Goal: Task Accomplishment & Management: Use online tool/utility

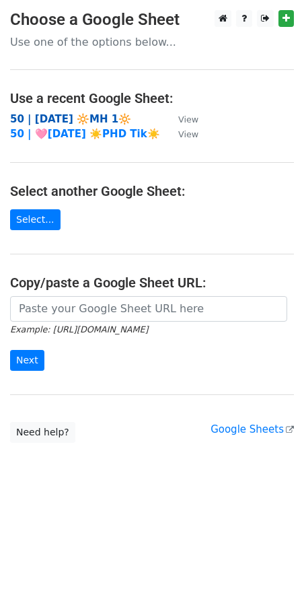
click at [64, 114] on strong "50 | [DATE] 🔆MH 1🔆" at bounding box center [70, 119] width 121 height 12
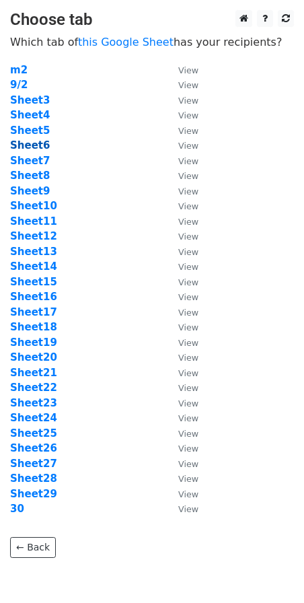
click at [42, 143] on strong "Sheet6" at bounding box center [30, 145] width 40 height 12
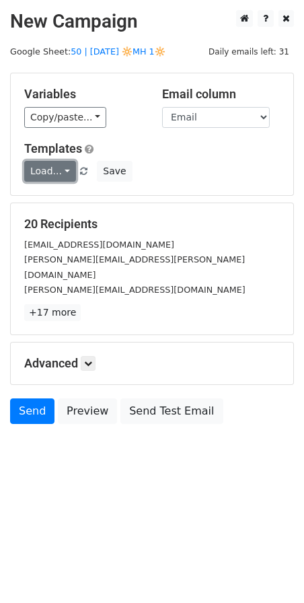
click at [53, 172] on link "Load..." at bounding box center [50, 171] width 52 height 21
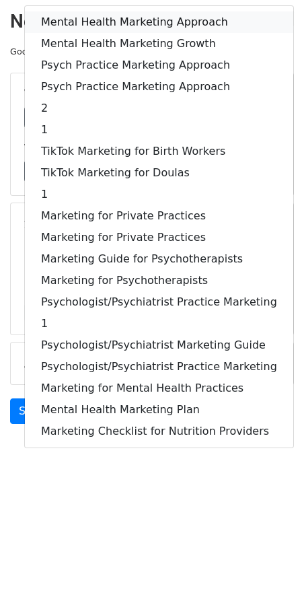
drag, startPoint x: 96, startPoint y: 20, endPoint x: 50, endPoint y: 145, distance: 133.7
click at [96, 19] on link "Mental Health Marketing Approach" at bounding box center [159, 22] width 269 height 22
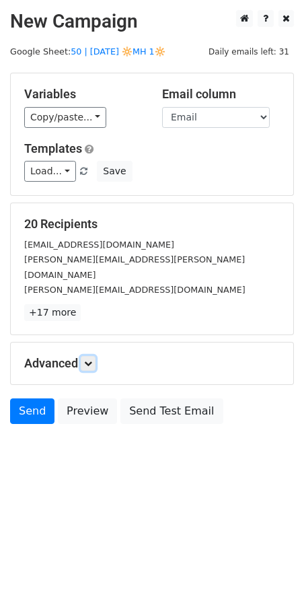
drag, startPoint x: 89, startPoint y: 347, endPoint x: 128, endPoint y: 420, distance: 82.5
click at [90, 359] on icon at bounding box center [88, 363] width 8 height 8
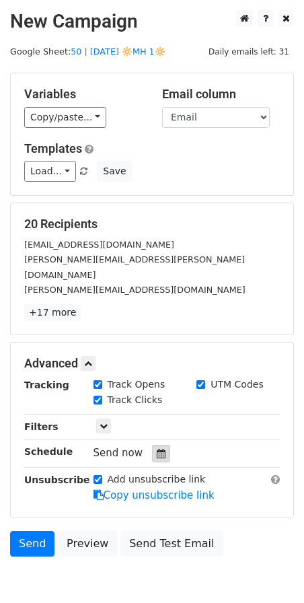
click at [157, 449] on icon at bounding box center [161, 453] width 9 height 9
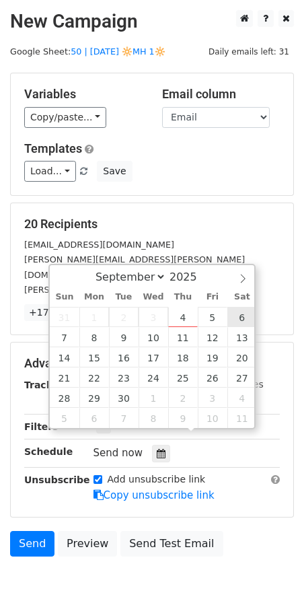
type input "2025-09-06 12:00"
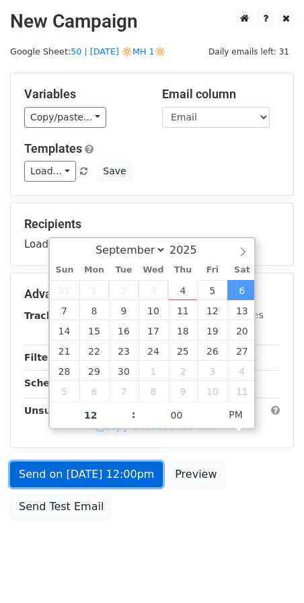
click at [135, 468] on link "Send on Sep 6 at 12:00pm" at bounding box center [86, 475] width 153 height 26
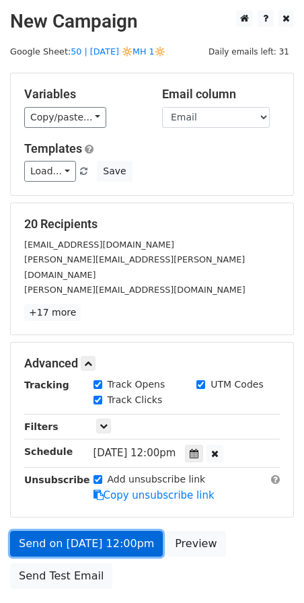
click at [127, 531] on link "Send on Sep 6 at 12:00pm" at bounding box center [86, 544] width 153 height 26
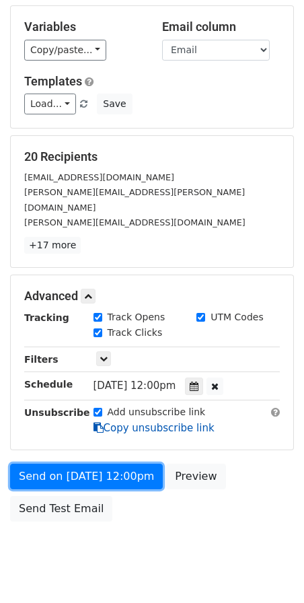
scroll to position [80, 0]
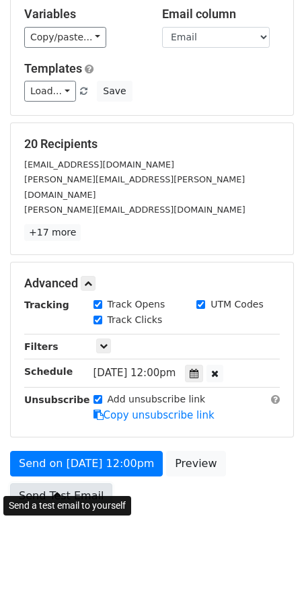
click at [69, 483] on link "Send Test Email" at bounding box center [61, 496] width 102 height 26
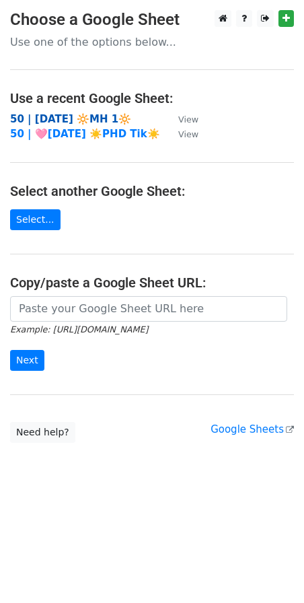
click at [92, 117] on strong "50 | [DATE] 🔆MH 1🔆" at bounding box center [70, 119] width 121 height 12
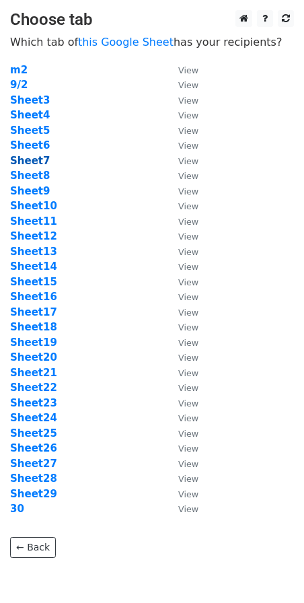
click at [38, 160] on strong "Sheet7" at bounding box center [30, 161] width 40 height 12
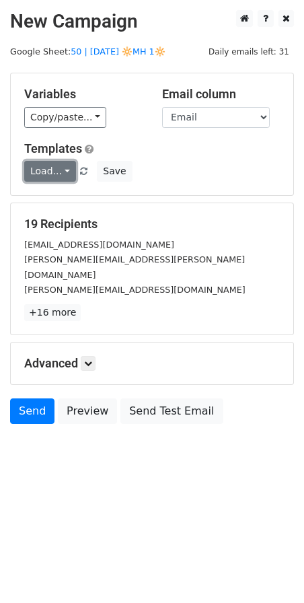
click at [48, 175] on link "Load..." at bounding box center [50, 171] width 52 height 21
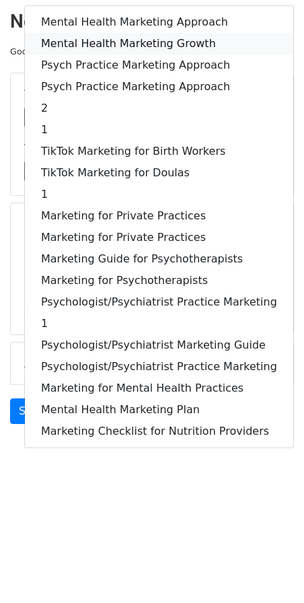
click at [134, 38] on link "Mental Health Marketing Growth" at bounding box center [159, 44] width 269 height 22
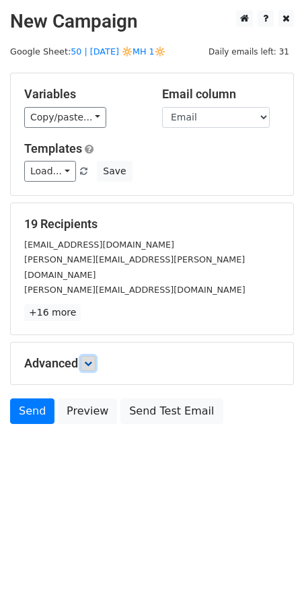
click at [84, 356] on link at bounding box center [88, 363] width 15 height 15
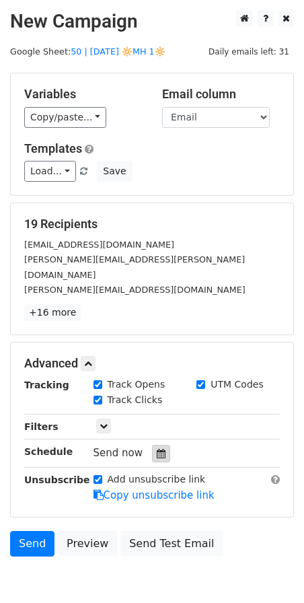
click at [159, 449] on icon at bounding box center [161, 453] width 9 height 9
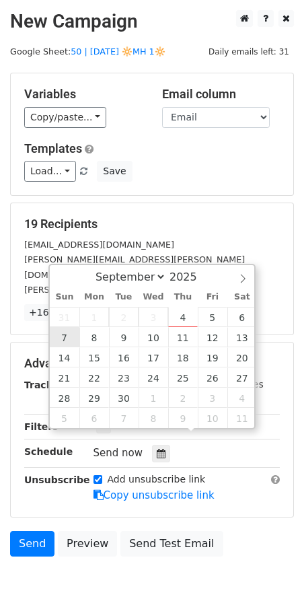
type input "2025-09-07 12:00"
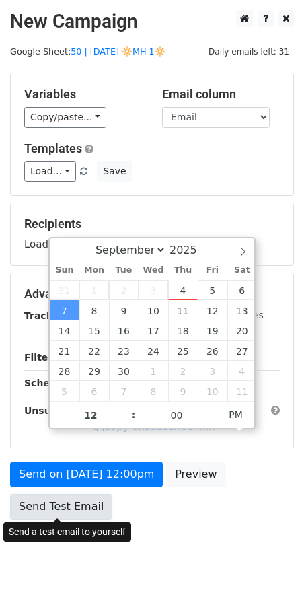
click at [64, 505] on link "Send Test Email" at bounding box center [61, 507] width 102 height 26
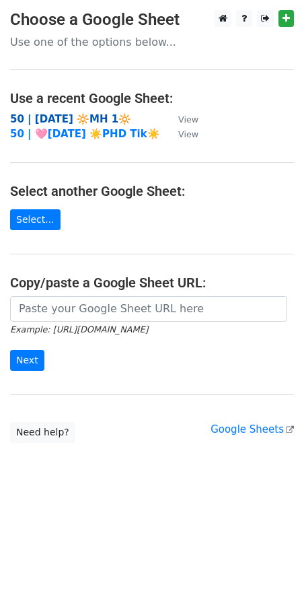
click at [58, 117] on strong "50 | [DATE] 🔆MH 1🔆" at bounding box center [70, 119] width 121 height 12
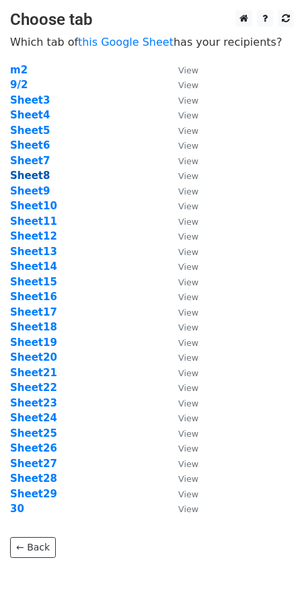
click at [36, 179] on strong "Sheet8" at bounding box center [30, 176] width 40 height 12
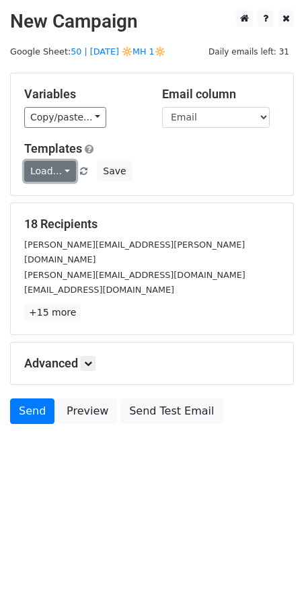
click at [57, 178] on link "Load..." at bounding box center [50, 171] width 52 height 21
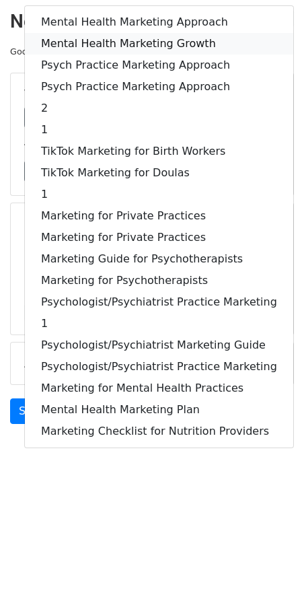
click at [90, 33] on link "Mental Health Marketing Growth" at bounding box center [159, 44] width 269 height 22
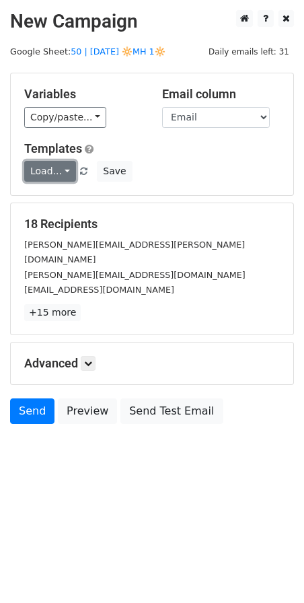
click at [58, 176] on link "Load..." at bounding box center [50, 171] width 52 height 21
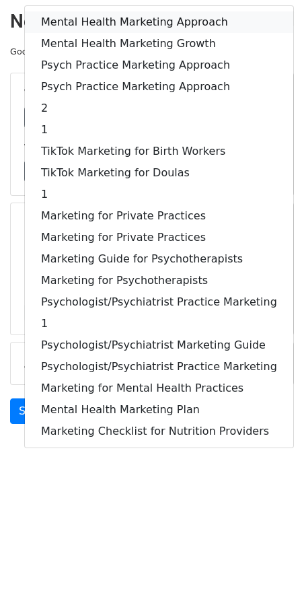
click at [133, 19] on link "Mental Health Marketing Approach" at bounding box center [159, 22] width 269 height 22
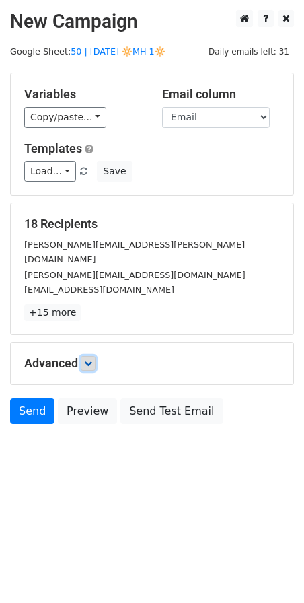
click at [94, 356] on link at bounding box center [88, 363] width 15 height 15
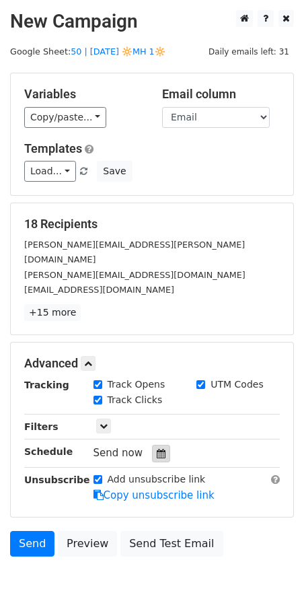
click at [157, 449] on icon at bounding box center [161, 453] width 9 height 9
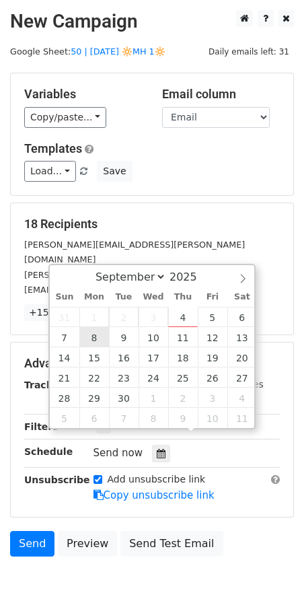
type input "2025-09-08 12:00"
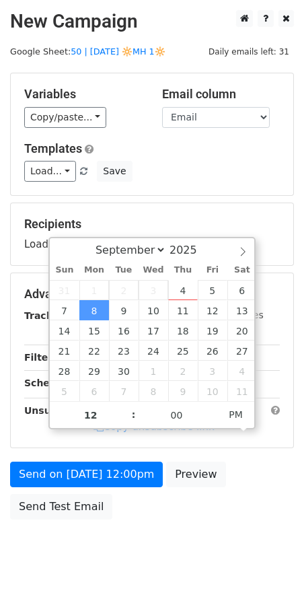
click at [63, 518] on div "Send on Sep 8 at 12:00pm Preview Send Test Email" at bounding box center [152, 494] width 304 height 65
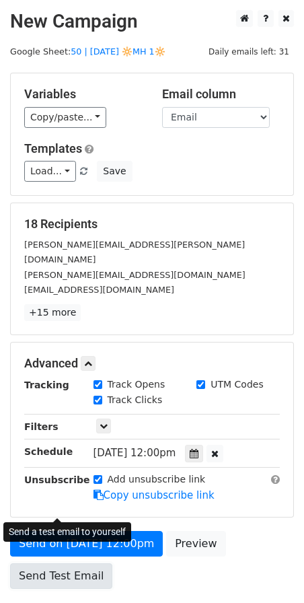
click at [63, 512] on form "Variables Copy/paste... {{Name}} {{Email}} Email column Name Email Templates Lo…" at bounding box center [152, 334] width 284 height 523
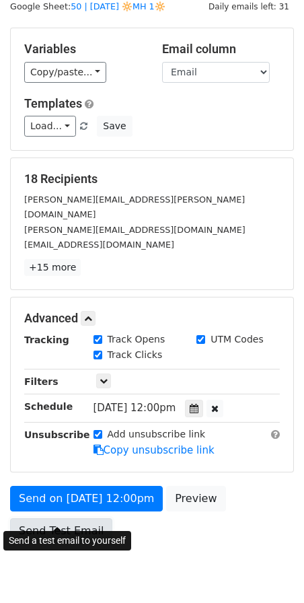
scroll to position [52, 0]
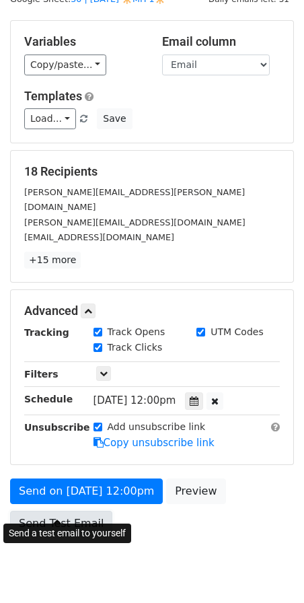
click at [80, 511] on link "Send Test Email" at bounding box center [61, 524] width 102 height 26
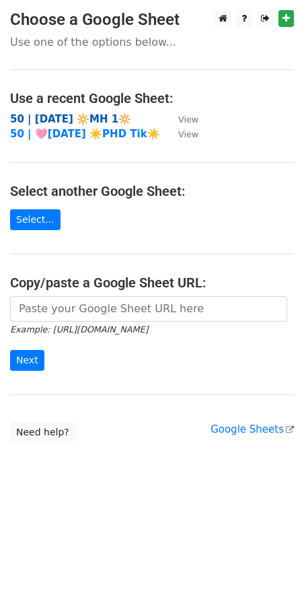
click at [112, 114] on strong "50 | [DATE] 🔆MH 1🔆" at bounding box center [70, 119] width 121 height 12
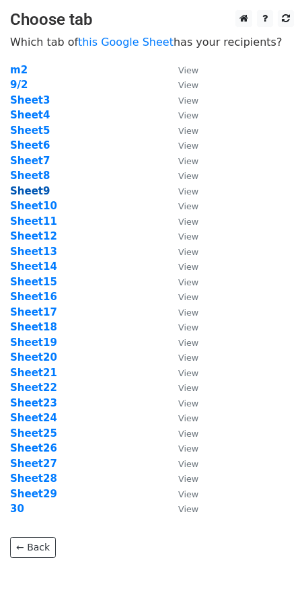
click at [38, 187] on strong "Sheet9" at bounding box center [30, 191] width 40 height 12
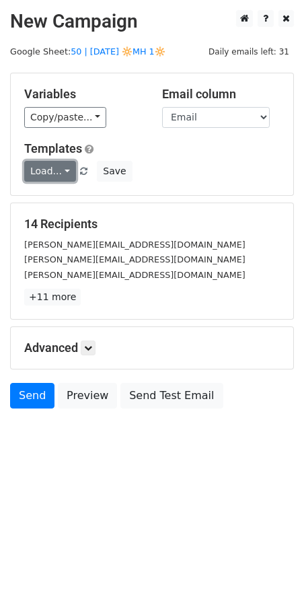
click at [57, 176] on link "Load..." at bounding box center [50, 171] width 52 height 21
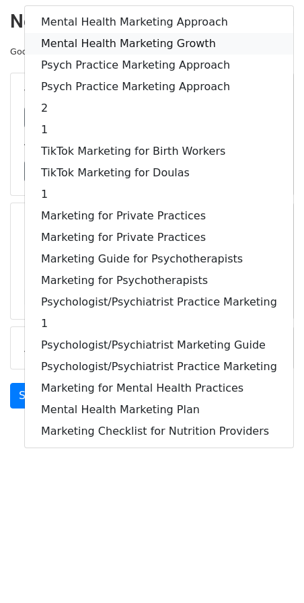
click at [131, 42] on link "Mental Health Marketing Growth" at bounding box center [159, 44] width 269 height 22
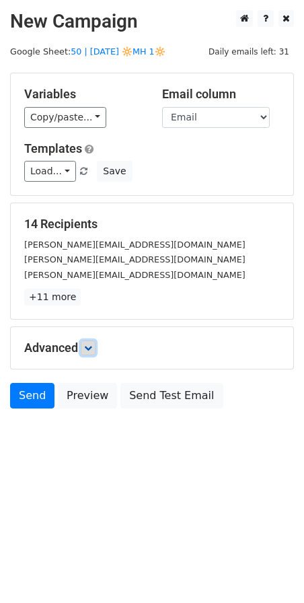
click at [92, 344] on icon at bounding box center [88, 348] width 8 height 8
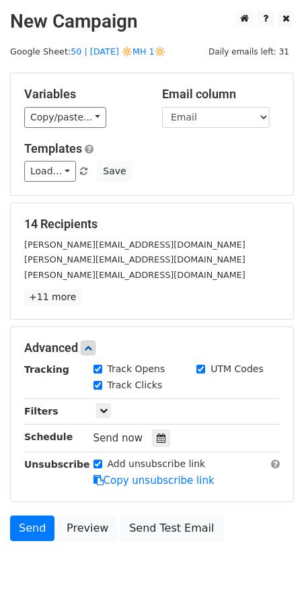
click at [151, 425] on div "Tracking Track Opens UTM Codes Track Clicks Filters Only include spreadsheet ro…" at bounding box center [152, 425] width 256 height 126
click at [157, 437] on icon at bounding box center [161, 437] width 9 height 9
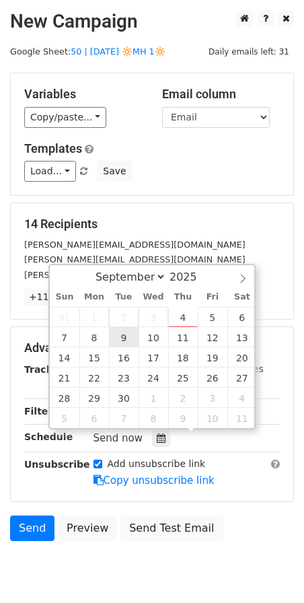
type input "2025-09-09 12:00"
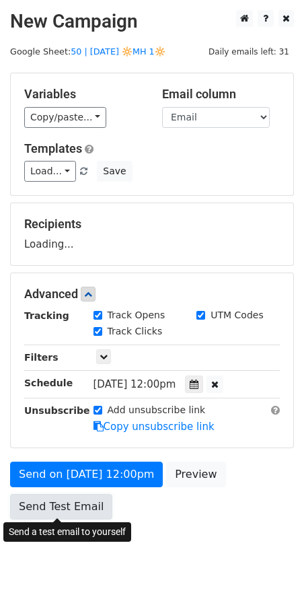
click at [67, 516] on link "Send Test Email" at bounding box center [61, 507] width 102 height 26
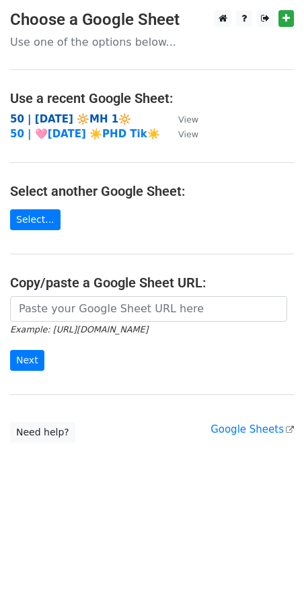
click at [98, 117] on strong "50 | [DATE] 🔆MH 1🔆" at bounding box center [70, 119] width 121 height 12
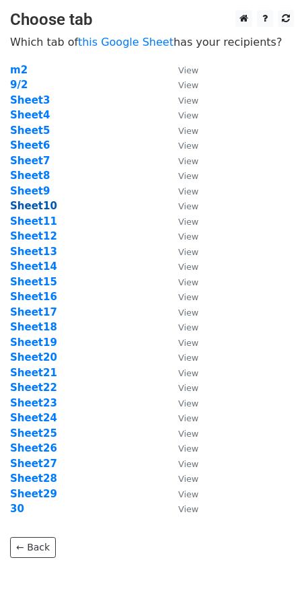
click at [32, 204] on strong "Sheet10" at bounding box center [33, 206] width 47 height 12
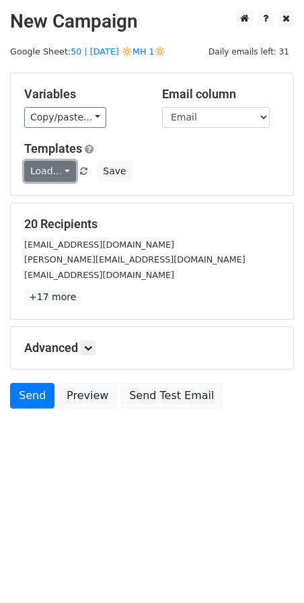
click at [52, 169] on link "Load..." at bounding box center [50, 171] width 52 height 21
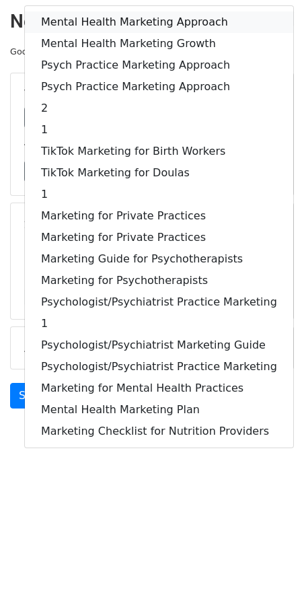
click at [116, 27] on link "Mental Health Marketing Approach" at bounding box center [159, 22] width 269 height 22
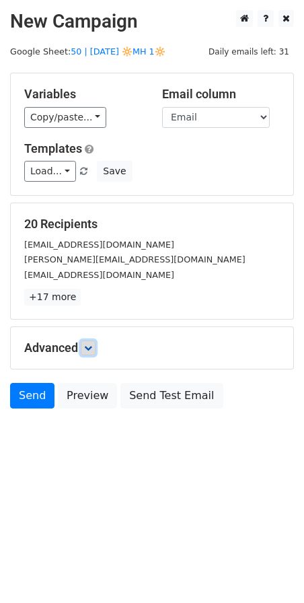
click at [92, 347] on icon at bounding box center [88, 348] width 8 height 8
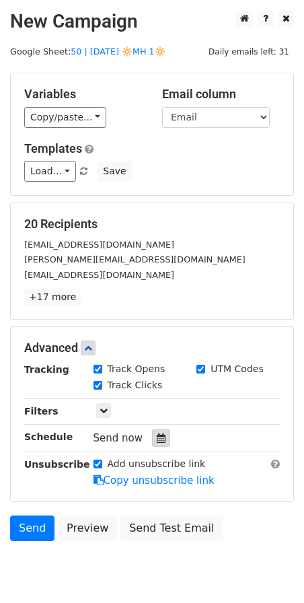
click at [158, 435] on icon at bounding box center [161, 437] width 9 height 9
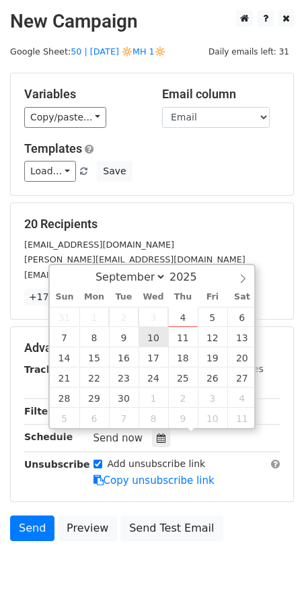
type input "2025-09-10 12:00"
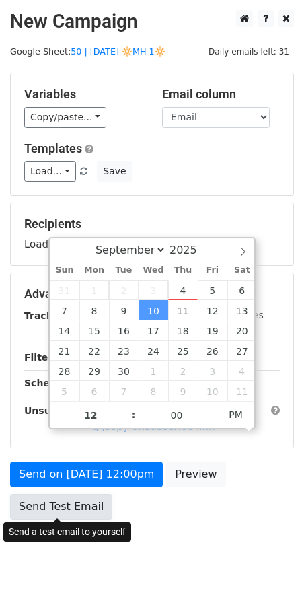
click at [72, 504] on link "Send Test Email" at bounding box center [61, 507] width 102 height 26
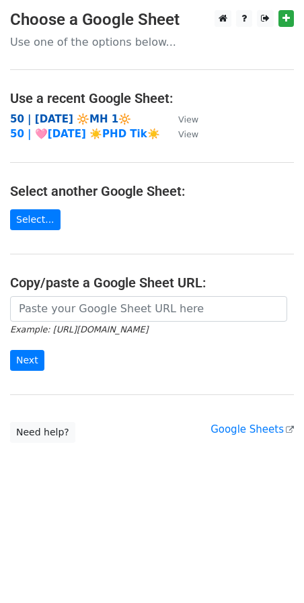
click at [75, 120] on strong "50 | [DATE] 🔆MH 1🔆" at bounding box center [70, 119] width 121 height 12
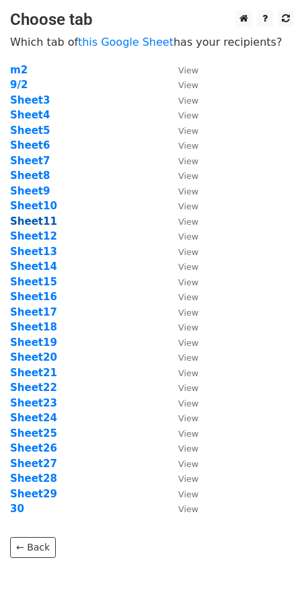
click at [38, 220] on strong "Sheet11" at bounding box center [33, 221] width 47 height 12
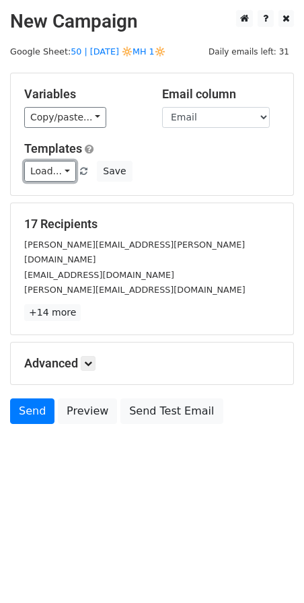
click at [54, 178] on link "Load..." at bounding box center [50, 171] width 52 height 21
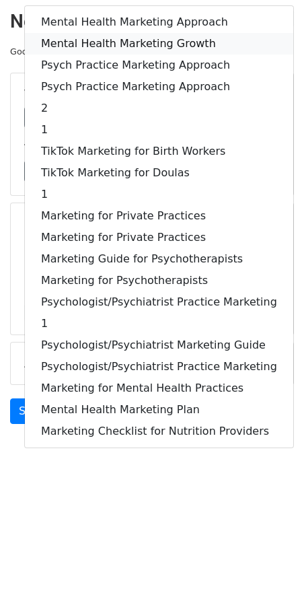
click at [110, 45] on link "Mental Health Marketing Growth" at bounding box center [159, 44] width 269 height 22
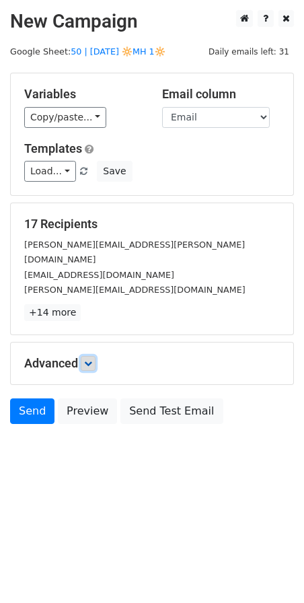
click at [94, 356] on link at bounding box center [88, 363] width 15 height 15
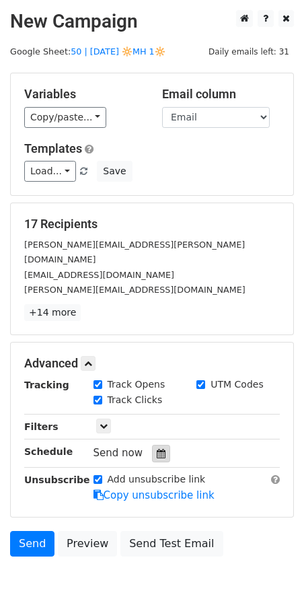
click at [152, 445] on div at bounding box center [161, 453] width 18 height 17
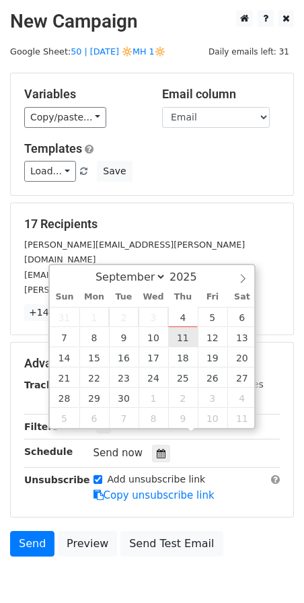
type input "[DATE] 12:00"
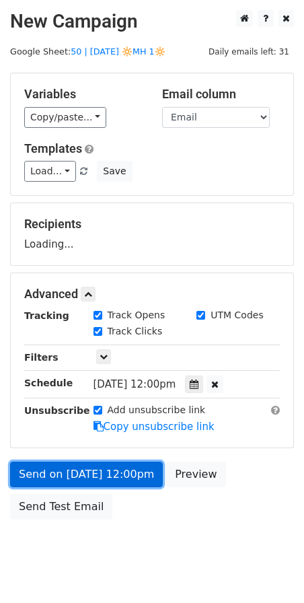
click at [80, 481] on link "Send on [DATE] 12:00pm" at bounding box center [86, 475] width 153 height 26
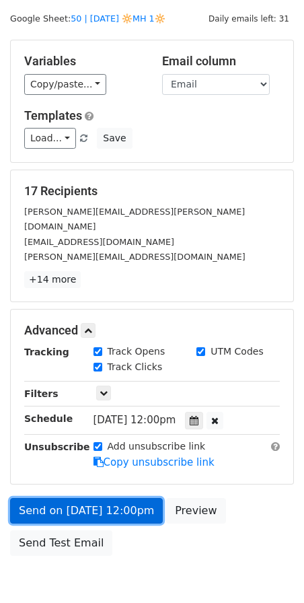
scroll to position [42, 0]
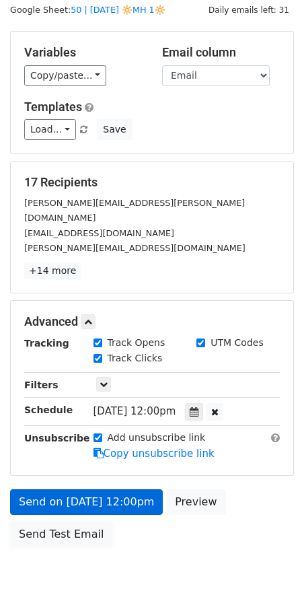
click at [52, 522] on link "Send Test Email" at bounding box center [61, 535] width 102 height 26
